Goal: Information Seeking & Learning: Find specific fact

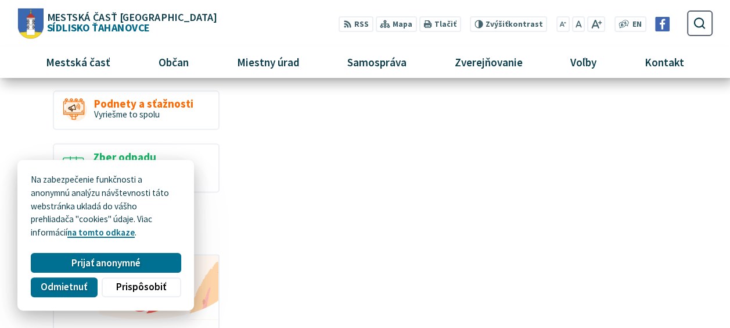
scroll to position [930, 0]
click at [56, 289] on span "Odmietnuť" at bounding box center [64, 286] width 46 height 12
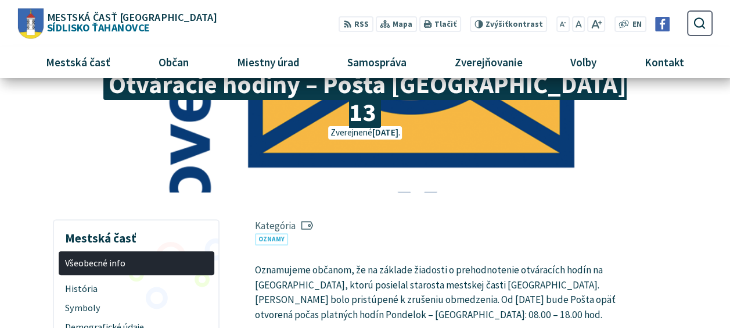
scroll to position [0, 0]
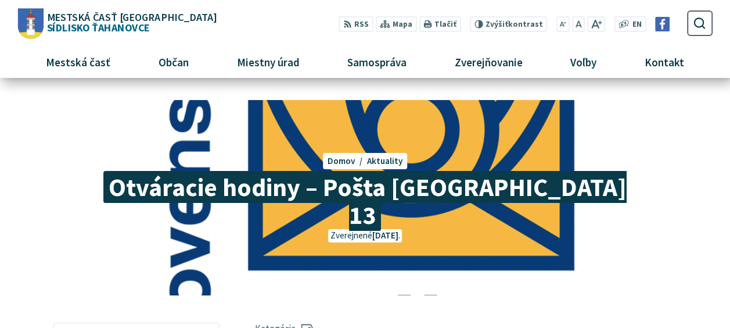
click at [326, 195] on span "Otváracie hodiny – Pošta [GEOGRAPHIC_DATA] 13" at bounding box center [364, 201] width 523 height 60
click at [371, 215] on div "Otváracie hodiny – Pošta [GEOGRAPHIC_DATA] 13 Domov Aktuality Otváracie hodiny …" at bounding box center [364, 197] width 695 height 195
click at [421, 187] on span "Otváracie hodiny – Pošta [GEOGRAPHIC_DATA] 13" at bounding box center [364, 201] width 523 height 60
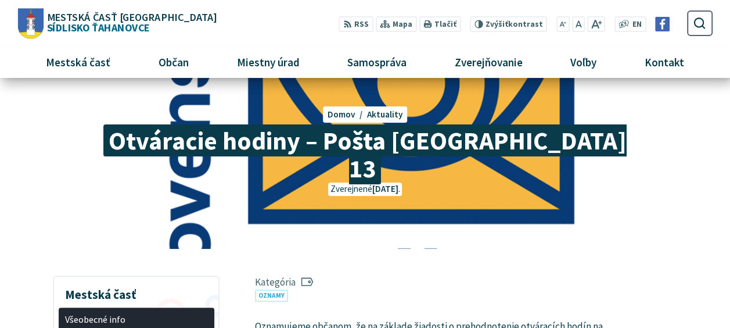
scroll to position [45, 0]
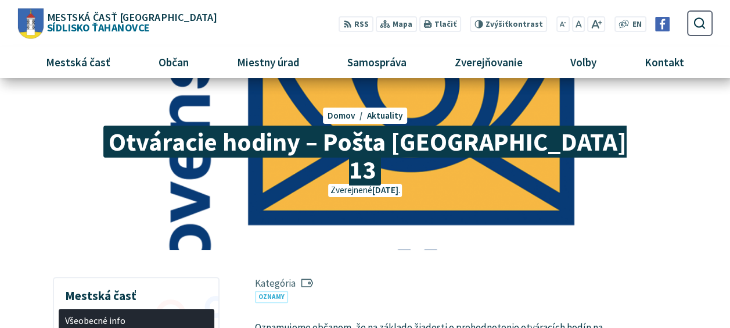
click at [295, 144] on span "Otváracie hodiny – Pošta [GEOGRAPHIC_DATA] 13" at bounding box center [364, 155] width 523 height 60
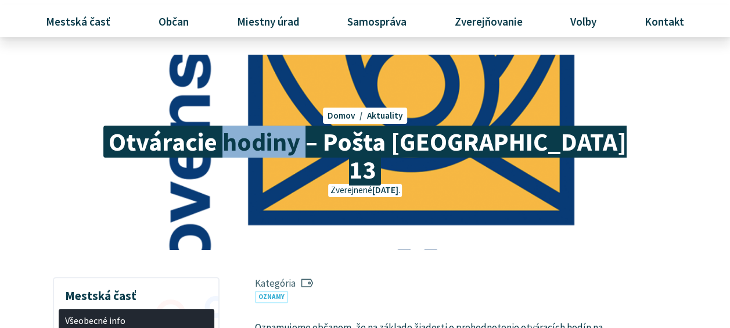
scroll to position [0, 0]
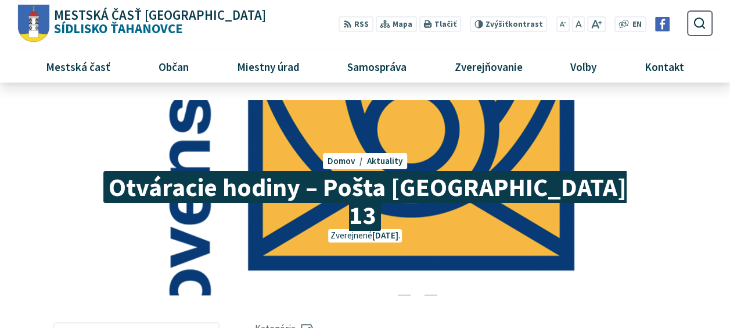
click at [338, 168] on div "Domov Aktuality Otváracie hodiny – Pošta [GEOGRAPHIC_DATA] 13" at bounding box center [365, 161] width 84 height 16
drag, startPoint x: 338, startPoint y: 168, endPoint x: 526, endPoint y: 154, distance: 188.8
click at [526, 154] on nav "Domov Aktuality Otváracie hodiny – Pošta [GEOGRAPHIC_DATA] 13" at bounding box center [365, 161] width 625 height 16
click at [67, 112] on div "Otváracie hodiny – Pošta [GEOGRAPHIC_DATA] 13 Domov Aktuality Otváracie hodiny …" at bounding box center [364, 197] width 695 height 195
